Goal: Information Seeking & Learning: Learn about a topic

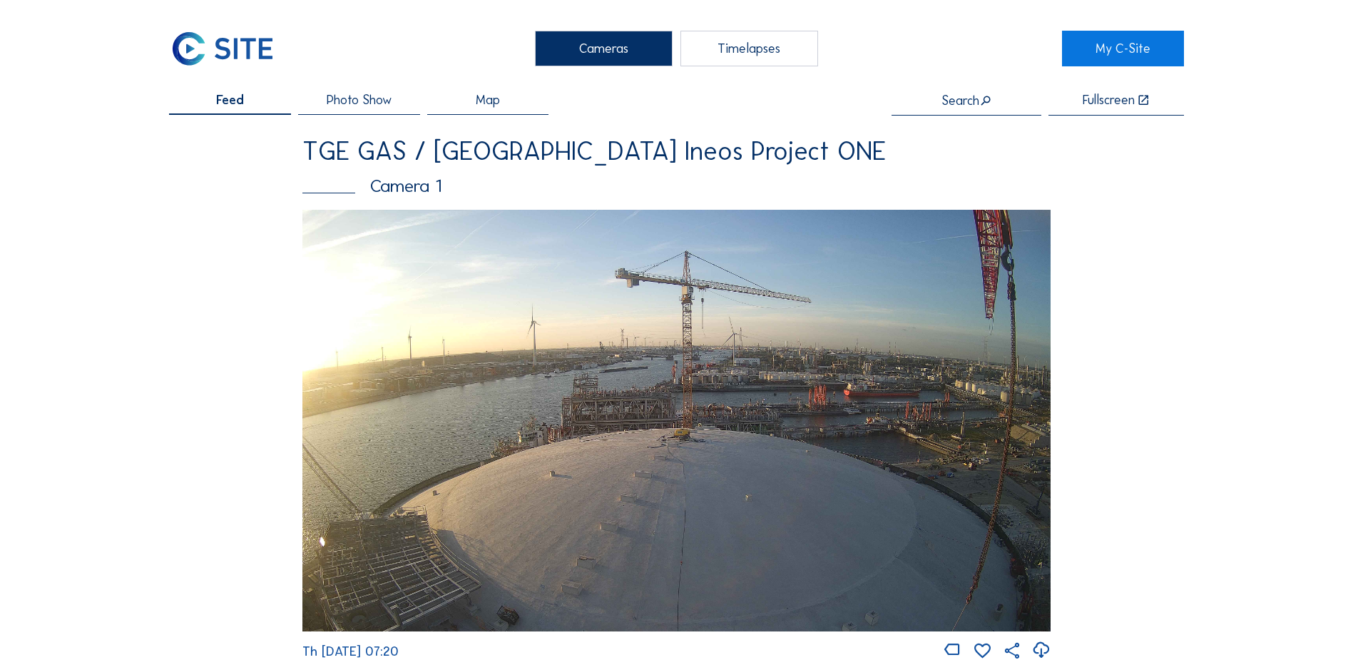
scroll to position [1141, 0]
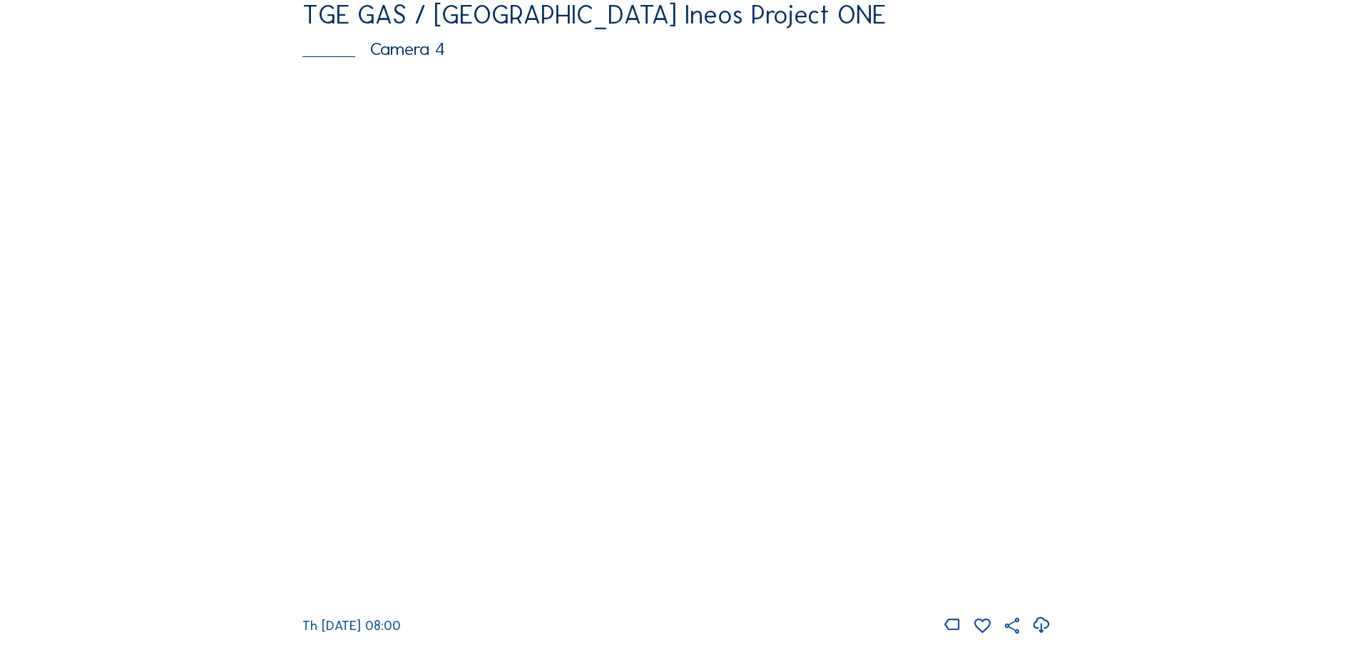
scroll to position [1284, 0]
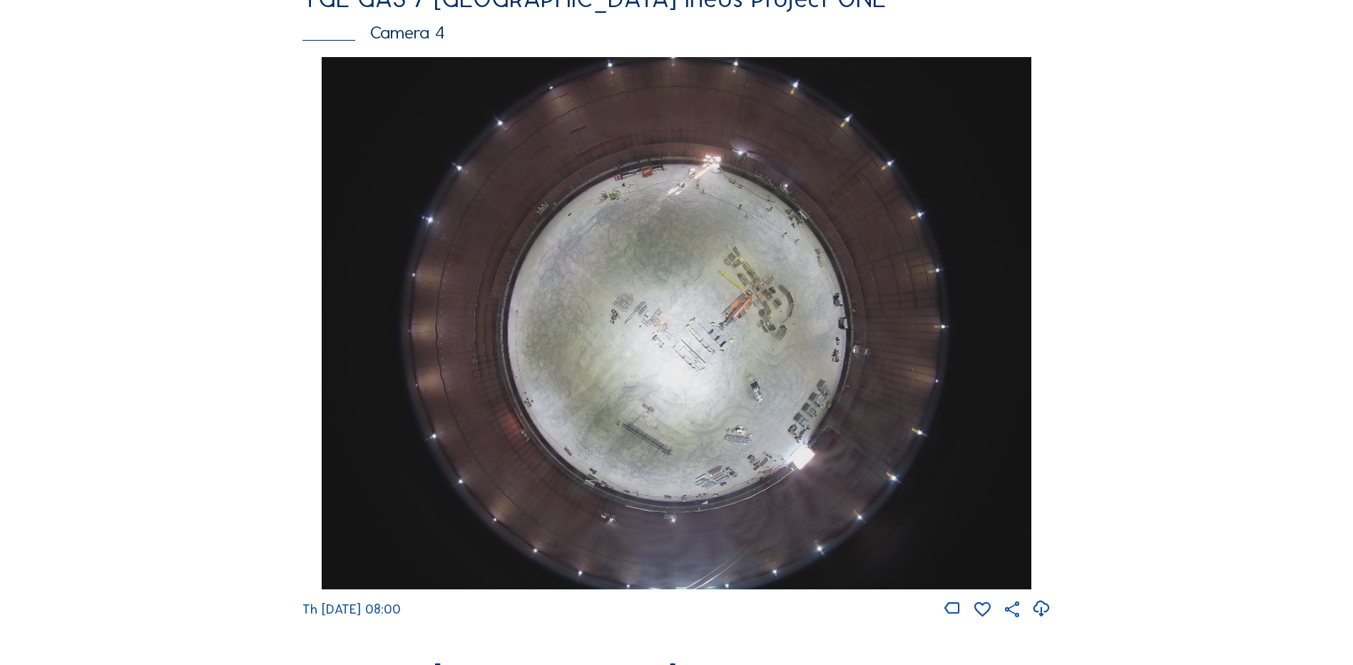
click at [657, 250] on img at bounding box center [676, 323] width 709 height 532
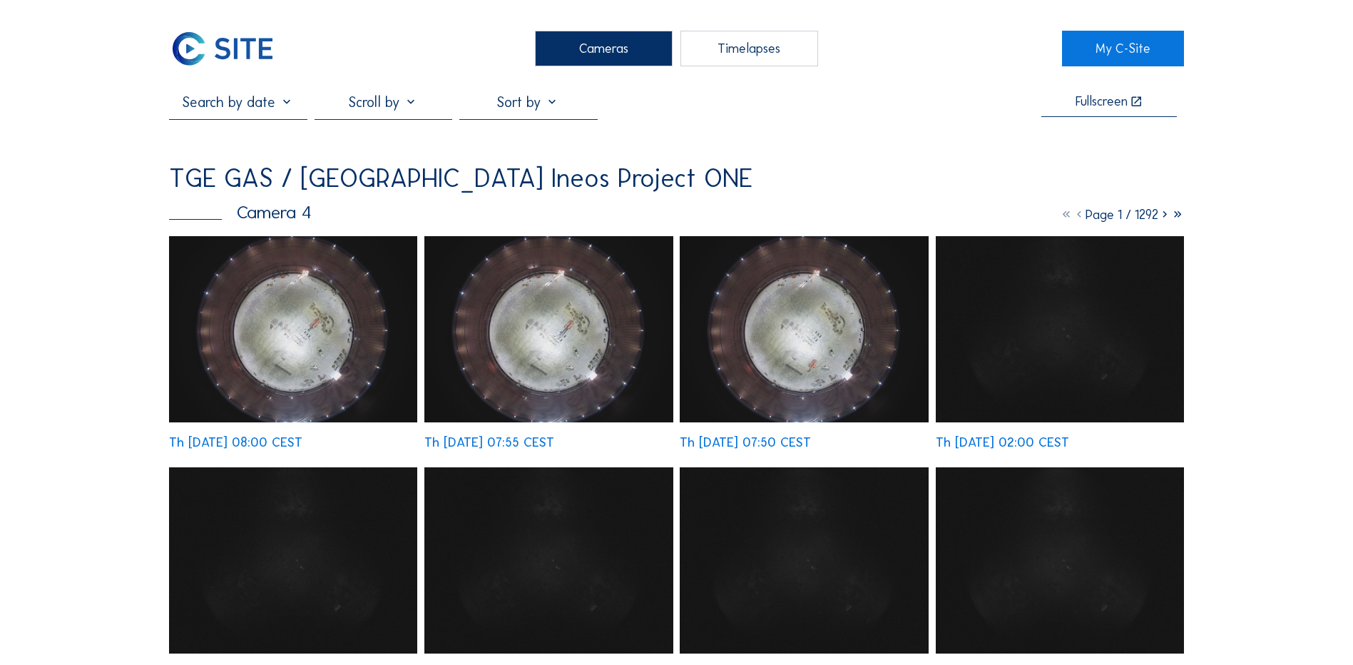
click at [280, 309] on img at bounding box center [293, 329] width 248 height 186
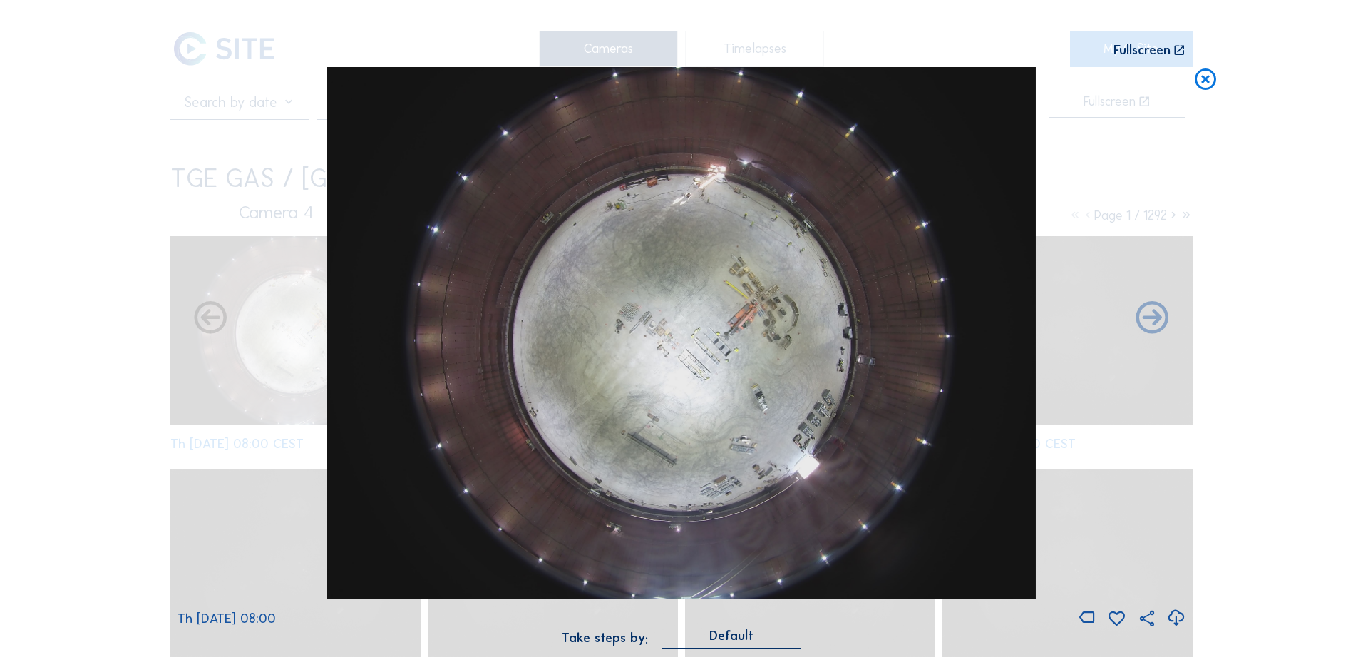
click at [1179, 619] on icon at bounding box center [1176, 618] width 19 height 24
click at [175, 148] on div "Scroll to travel through time | Press 'Alt' Button + Scroll to Zoom | Click and…" at bounding box center [681, 332] width 1363 height 665
click at [1211, 78] on icon at bounding box center [1206, 80] width 26 height 26
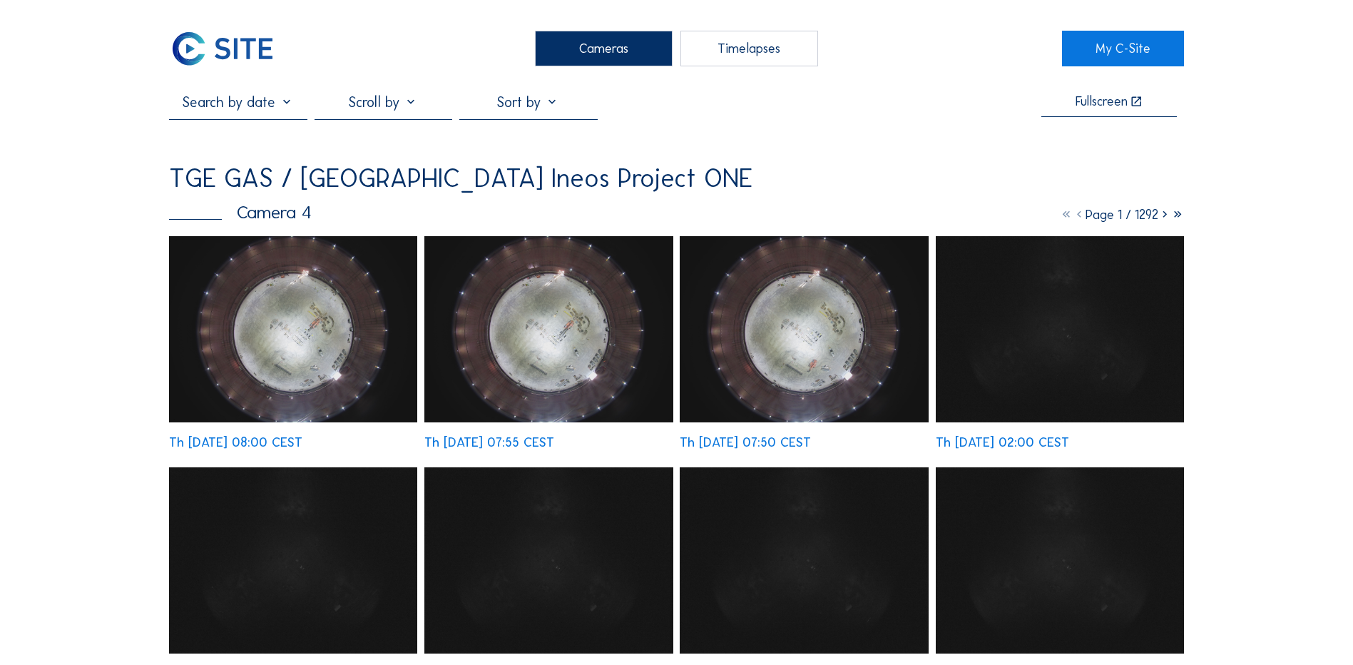
click at [582, 49] on div "Cameras" at bounding box center [604, 49] width 138 height 36
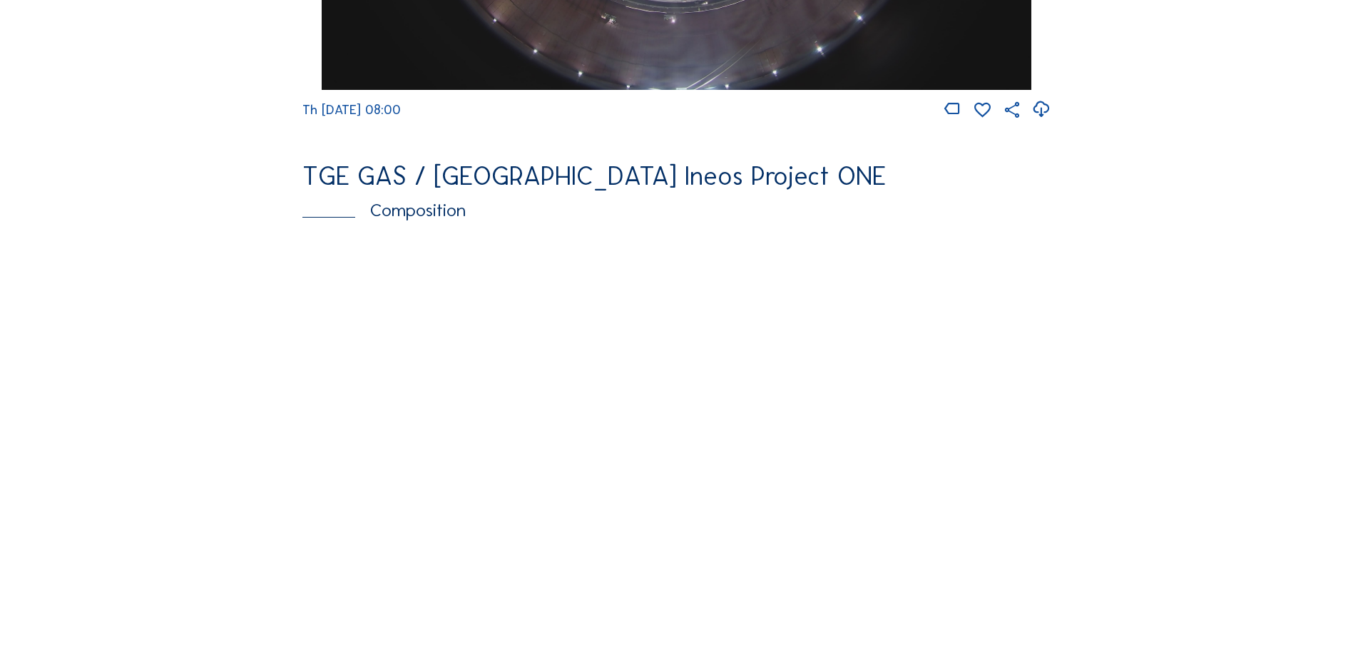
scroll to position [1854, 0]
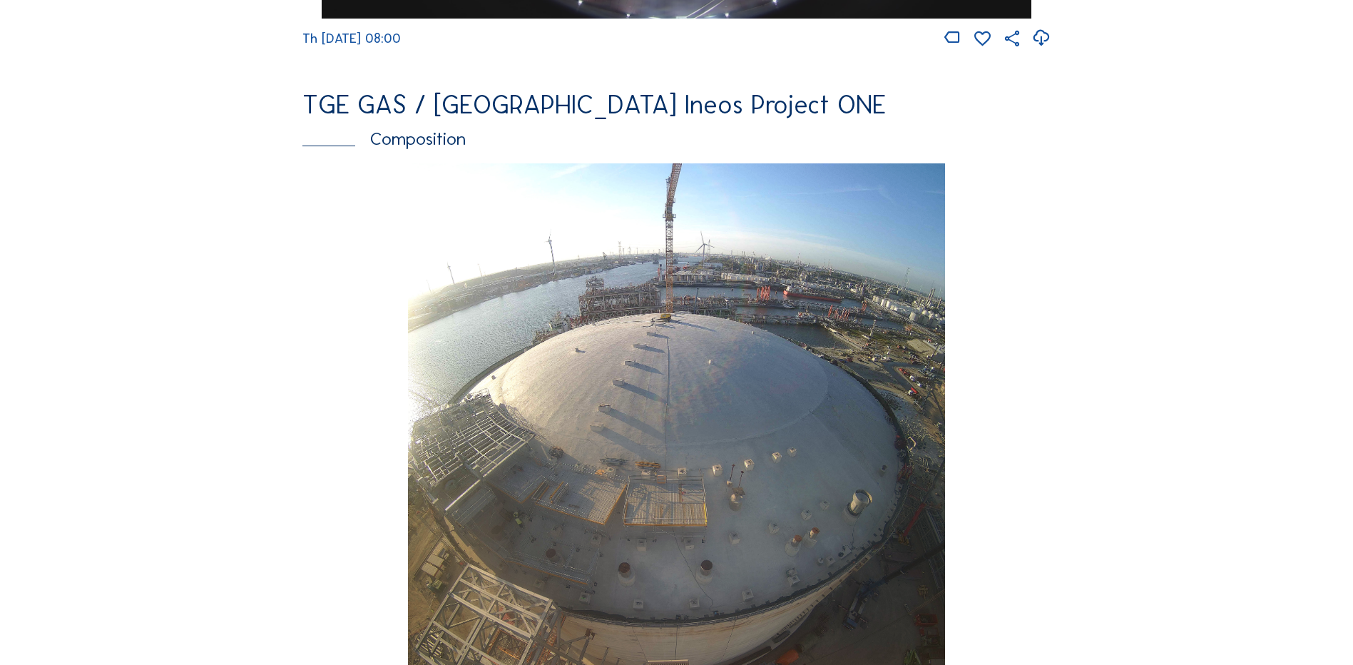
click at [558, 374] on img at bounding box center [676, 429] width 536 height 532
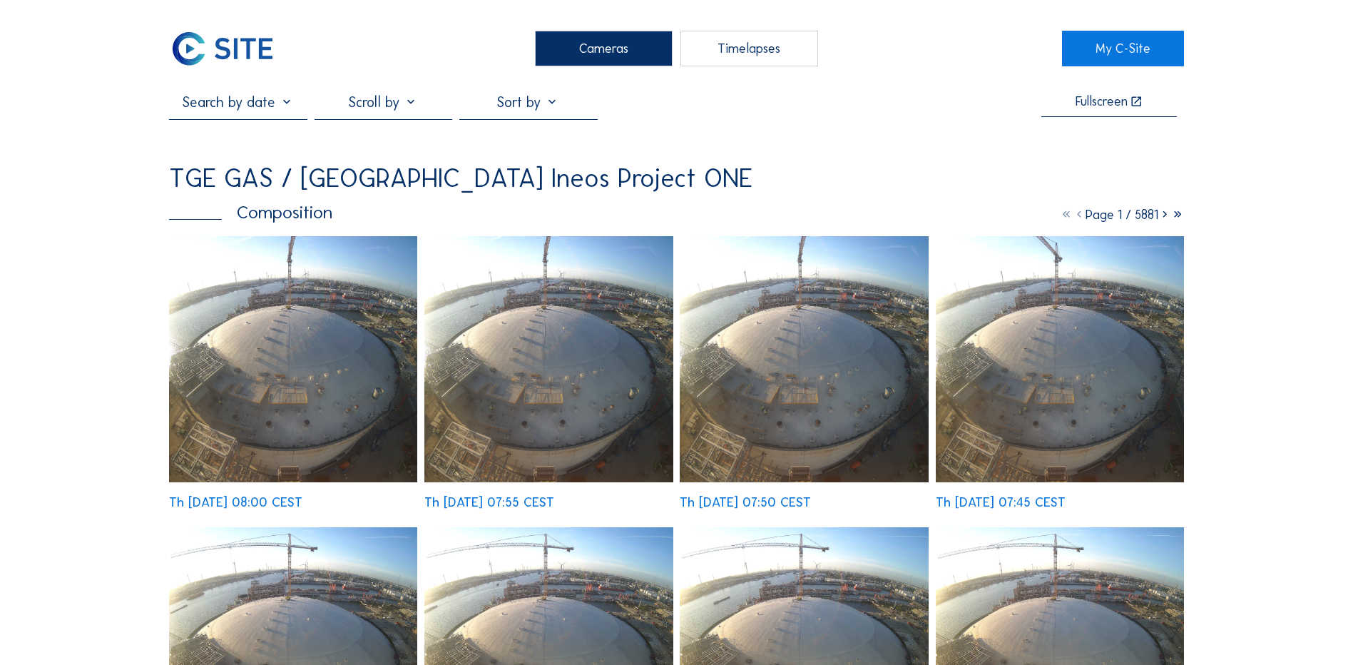
click at [292, 322] on img at bounding box center [293, 359] width 248 height 246
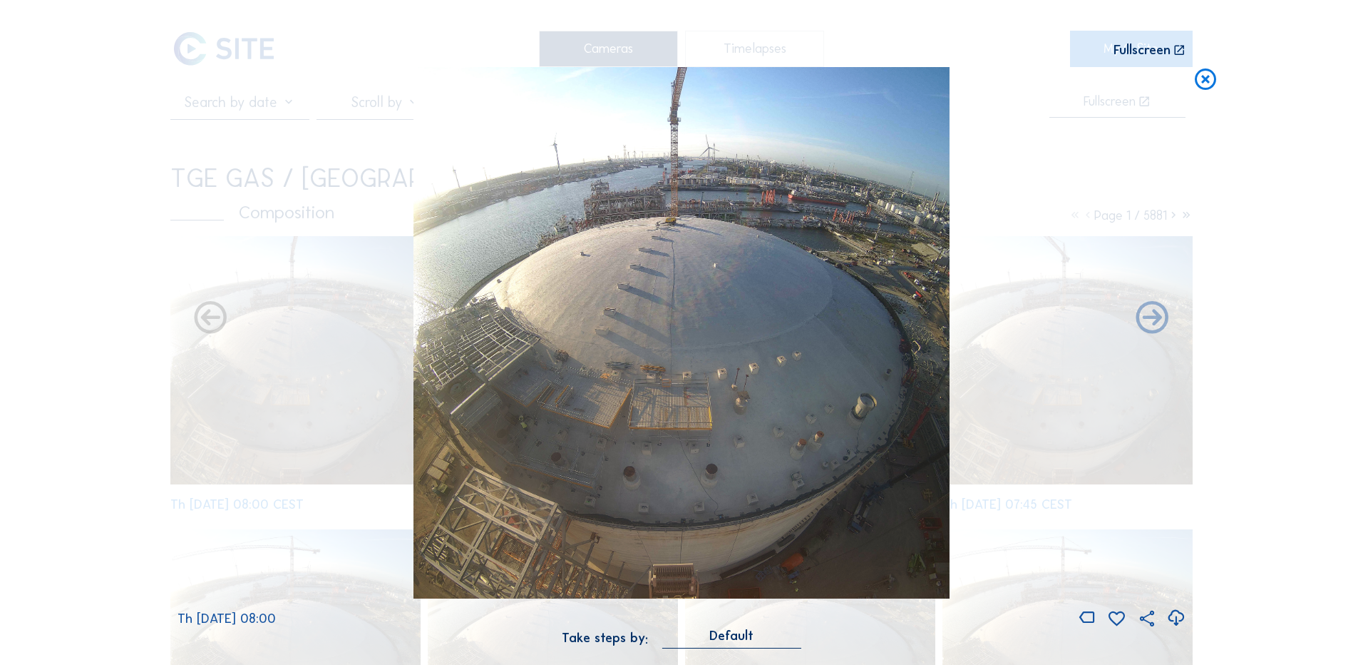
click at [1177, 616] on icon at bounding box center [1176, 618] width 19 height 24
click at [110, 313] on div "Scroll to travel through time | Press 'Alt' Button + Scroll to Zoom | Click and…" at bounding box center [681, 332] width 1363 height 665
click at [1204, 81] on icon at bounding box center [1206, 80] width 26 height 26
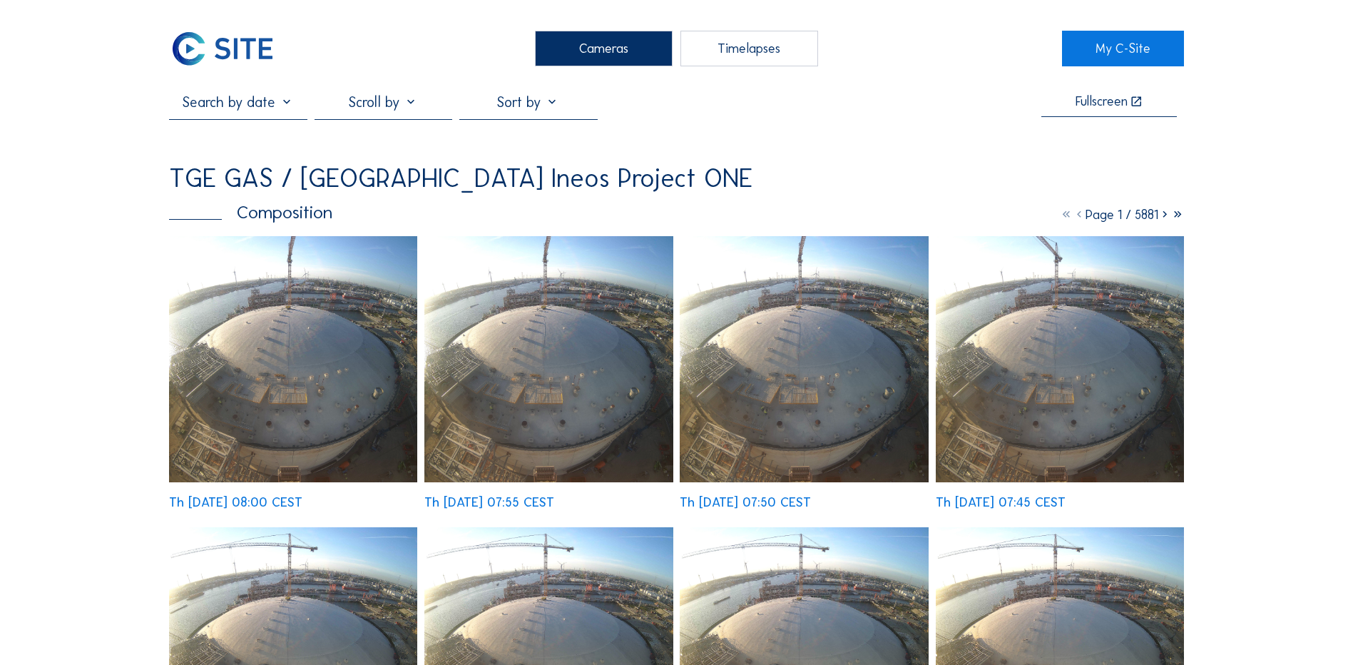
click at [629, 50] on div "Cameras" at bounding box center [604, 49] width 138 height 36
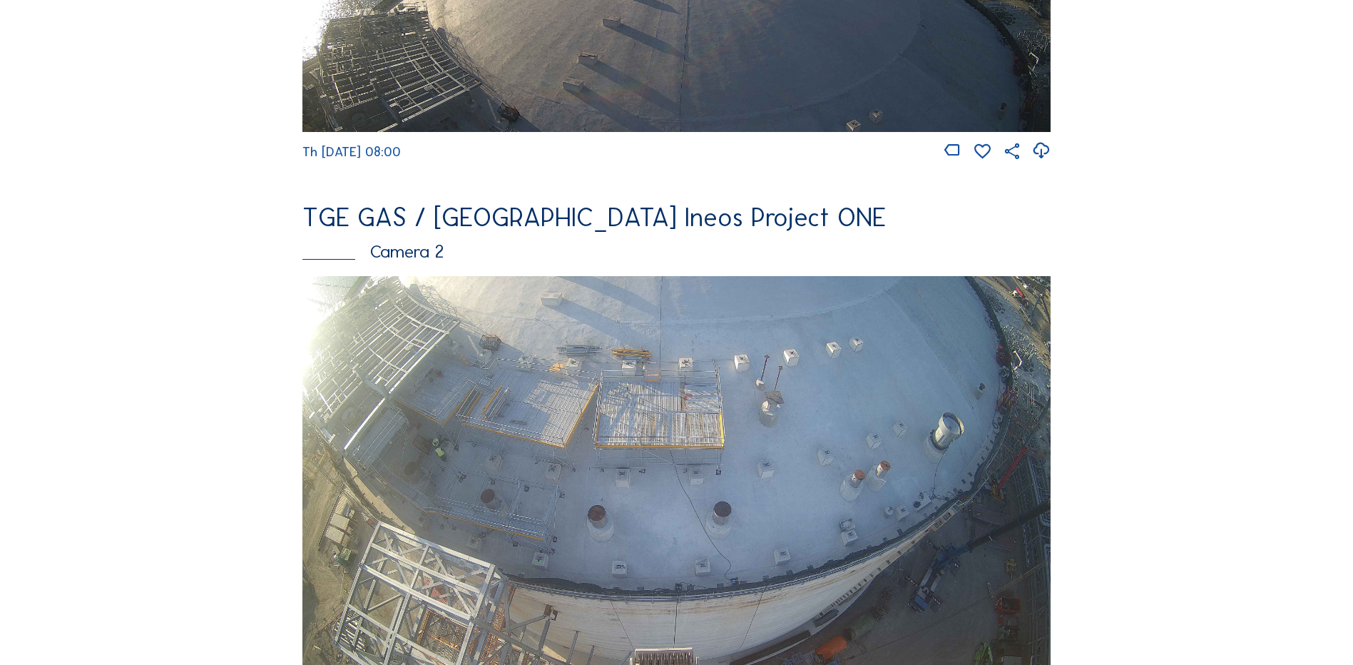
scroll to position [570, 0]
